Goal: Task Accomplishment & Management: Manage account settings

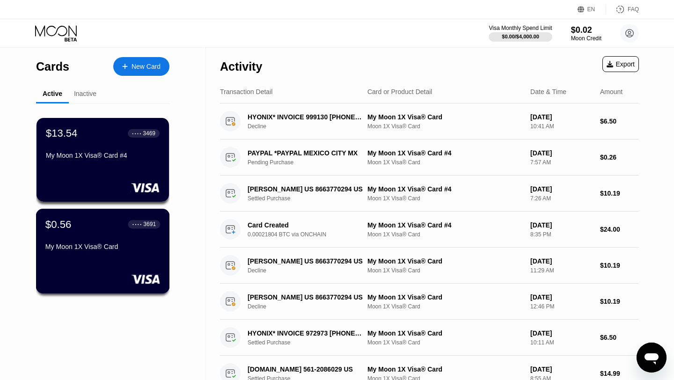
click at [112, 265] on div "$0.56 ● ● ● ● 3691 My Moon 1X Visa® Card" at bounding box center [103, 251] width 134 height 85
click at [155, 68] on div "New Card" at bounding box center [146, 67] width 29 height 8
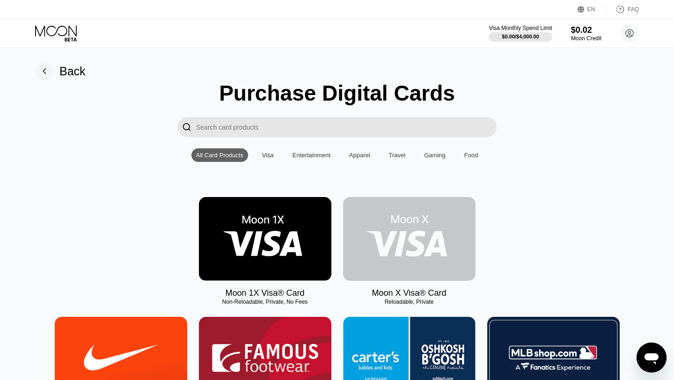
click at [402, 250] on img at bounding box center [409, 239] width 133 height 84
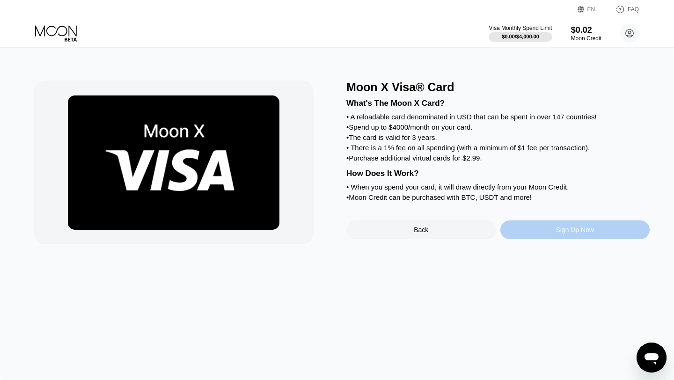
click at [576, 231] on div "Sign Up Now" at bounding box center [575, 229] width 38 height 7
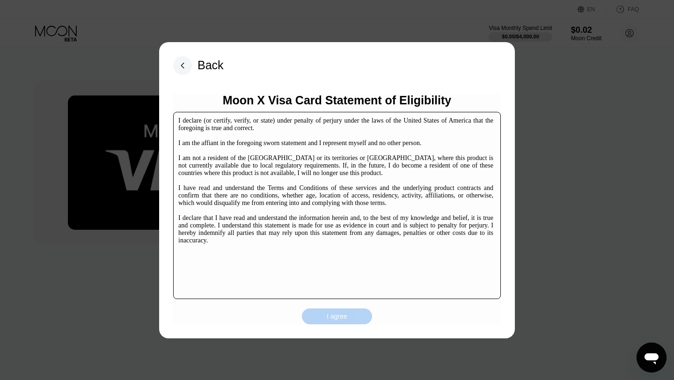
click at [342, 317] on div "I agree" at bounding box center [337, 316] width 21 height 8
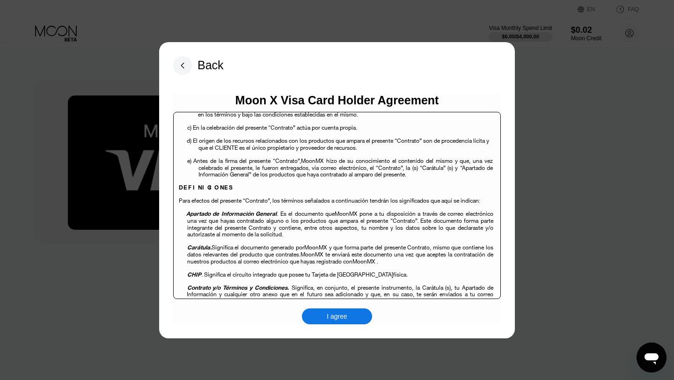
scroll to position [212, 0]
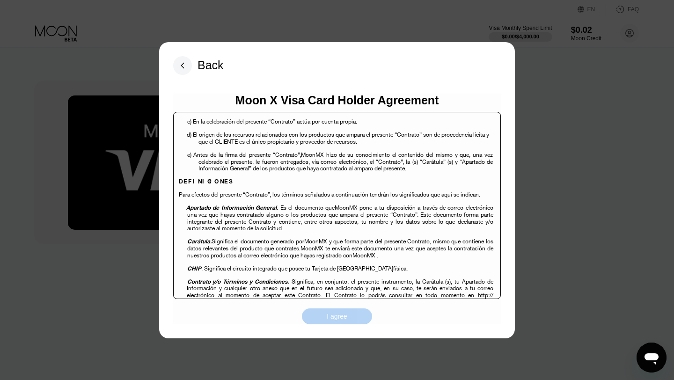
click at [338, 317] on div "I agree" at bounding box center [337, 316] width 21 height 8
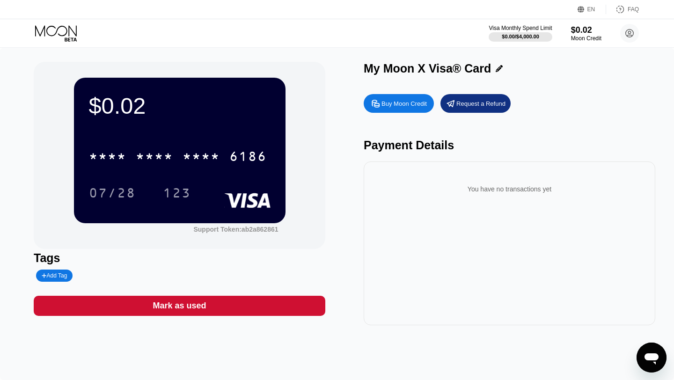
click at [183, 170] on div "* * * * * * * * * * * * 6186 07/28 123" at bounding box center [180, 165] width 182 height 55
click at [183, 155] on div "* * * *" at bounding box center [201, 157] width 37 height 15
click at [496, 67] on icon at bounding box center [499, 68] width 7 height 7
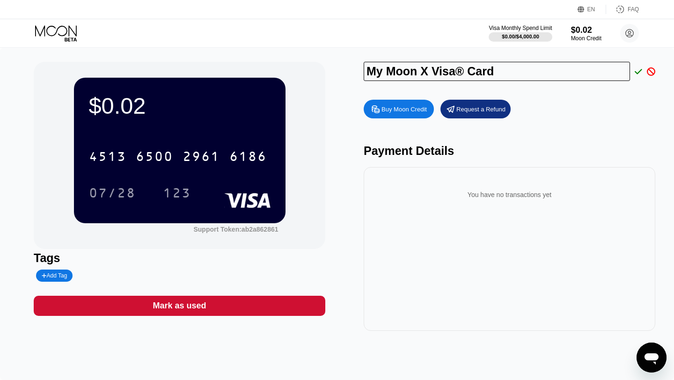
click at [312, 63] on div "$0.02 4513 6500 2961 6186 07/28 123 Support Token: ab2a862861" at bounding box center [180, 155] width 292 height 187
click at [333, 66] on div "$0.02 4513 6500 2961 6186 07/28 123 Support Token: ab2a862861 Tags Add Tag Mark…" at bounding box center [337, 196] width 607 height 269
click at [513, 138] on div "Buy Moon Credit Request a Refund Payment Details You have no transactions yet" at bounding box center [510, 213] width 292 height 236
click at [474, 111] on div "Request a Refund" at bounding box center [481, 109] width 49 height 8
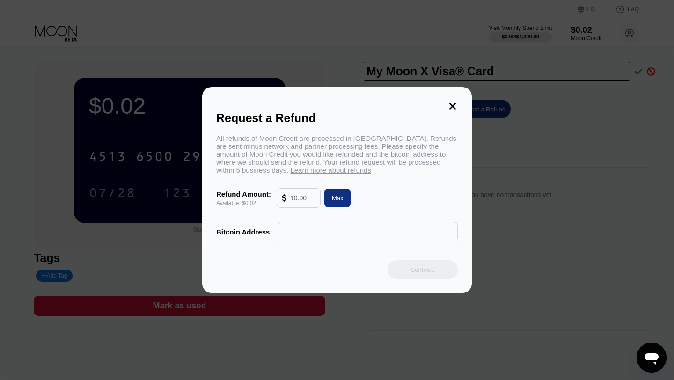
click at [303, 232] on input "text" at bounding box center [368, 231] width 170 height 19
click at [452, 106] on icon at bounding box center [453, 106] width 7 height 7
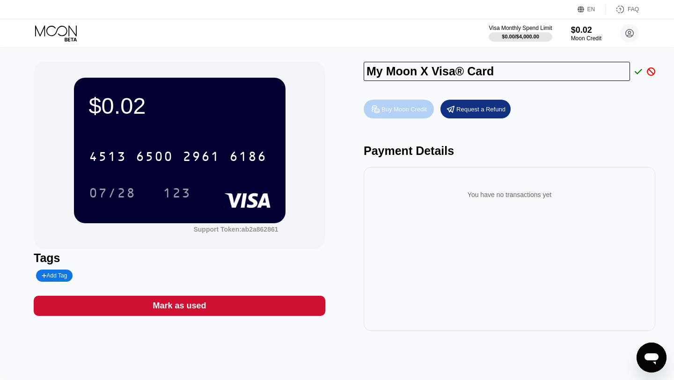
click at [406, 108] on div "Buy Moon Credit" at bounding box center [404, 109] width 45 height 8
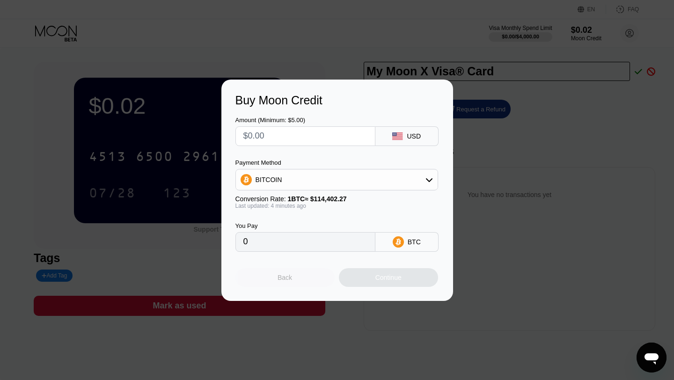
click at [291, 278] on div "Back" at bounding box center [285, 277] width 15 height 7
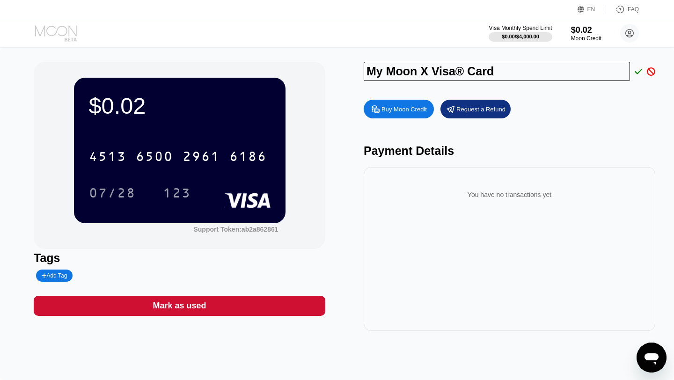
click at [68, 30] on icon at bounding box center [57, 33] width 44 height 16
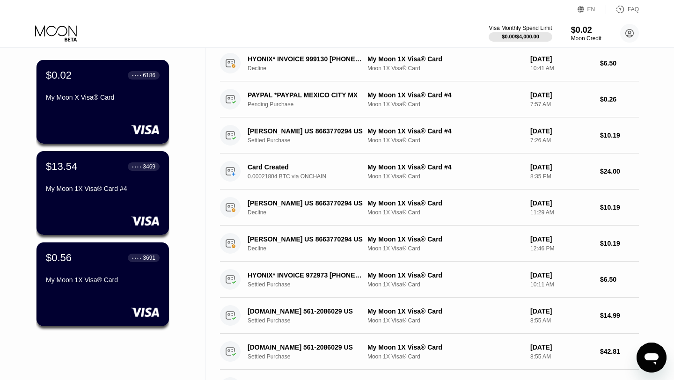
scroll to position [62, 0]
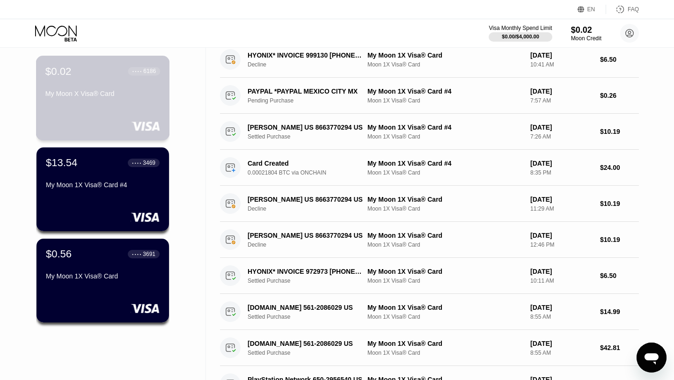
click at [116, 118] on div "$0.02 ● ● ● ● 6186 My Moon X Visa® Card" at bounding box center [103, 98] width 134 height 85
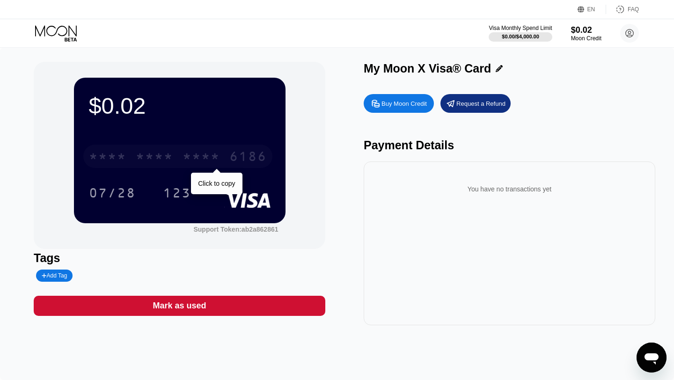
click at [170, 160] on div "* * * *" at bounding box center [154, 157] width 37 height 15
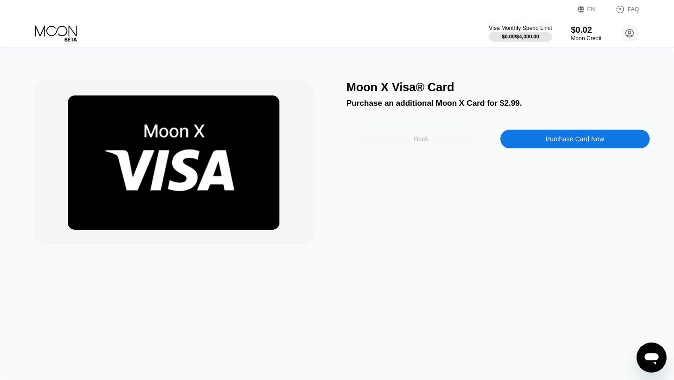
click at [418, 138] on div "Back" at bounding box center [421, 138] width 15 height 7
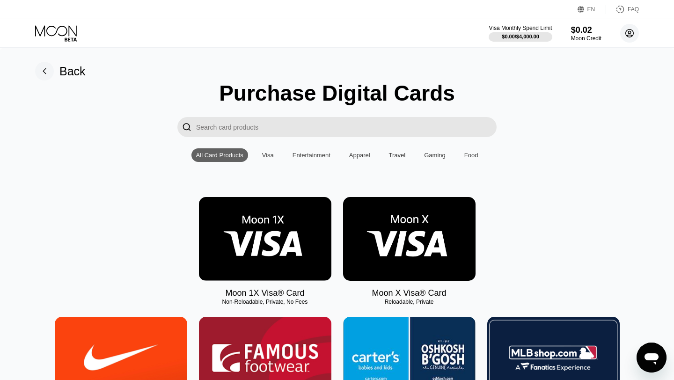
click at [628, 34] on circle at bounding box center [630, 33] width 19 height 19
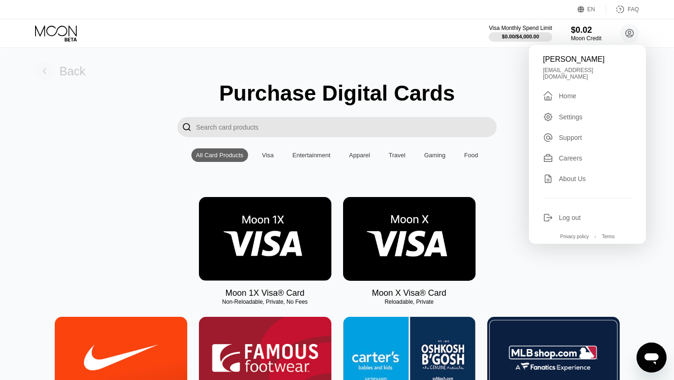
click at [59, 73] on div "Back" at bounding box center [60, 71] width 51 height 19
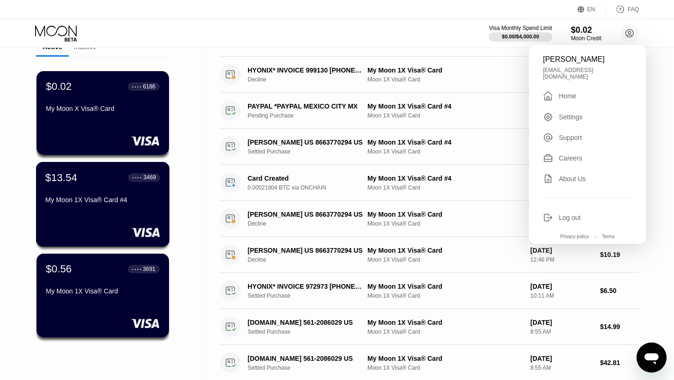
scroll to position [49, 0]
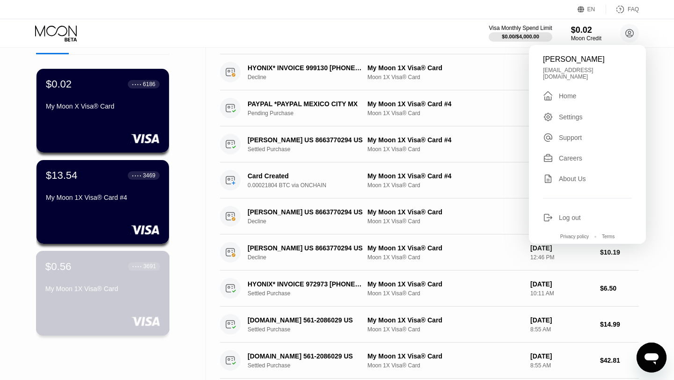
click at [71, 295] on div "My Moon 1X Visa® Card" at bounding box center [102, 290] width 115 height 11
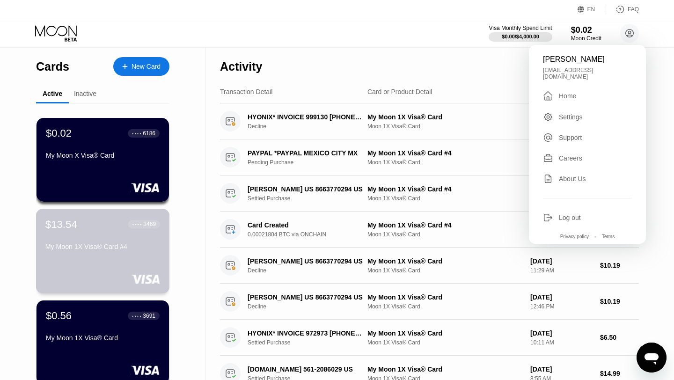
click at [75, 230] on div "$13.54" at bounding box center [61, 224] width 32 height 12
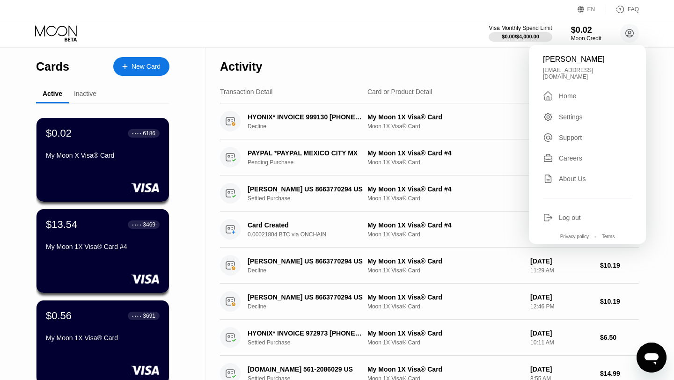
click at [372, 42] on div "Visa Monthly Spend Limit $0.00 / $4,000.00 $0.02 Moon Credit TIFFANY MENDOZA TO…" at bounding box center [337, 33] width 674 height 28
